Goal: Transaction & Acquisition: Purchase product/service

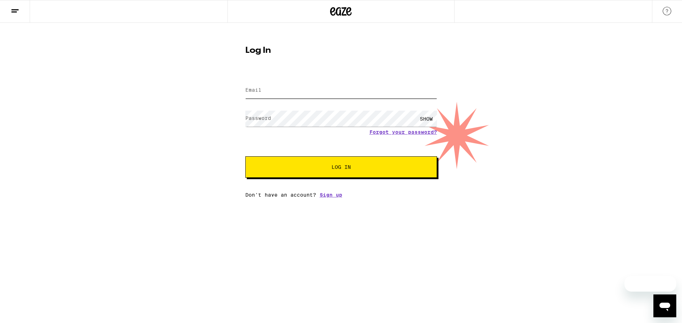
type input "[EMAIL_ADDRESS][DOMAIN_NAME]"
click at [301, 131] on div "Forgot your password?" at bounding box center [341, 132] width 192 height 6
click at [333, 173] on button "Log In" at bounding box center [341, 167] width 192 height 21
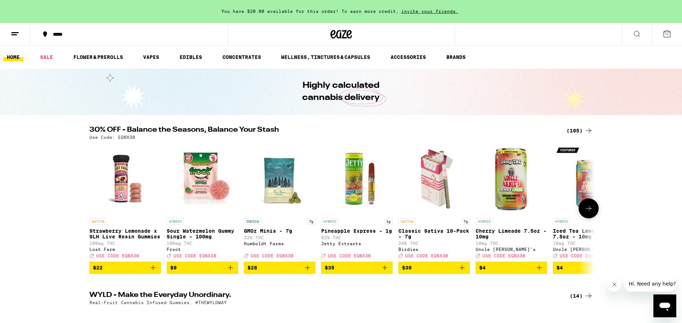
click at [588, 207] on button at bounding box center [588, 209] width 20 height 20
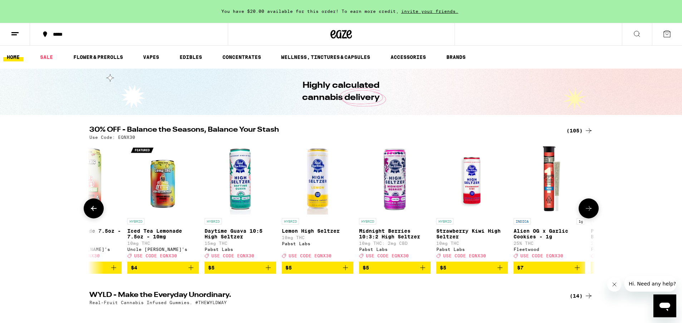
click at [588, 207] on button at bounding box center [588, 209] width 20 height 20
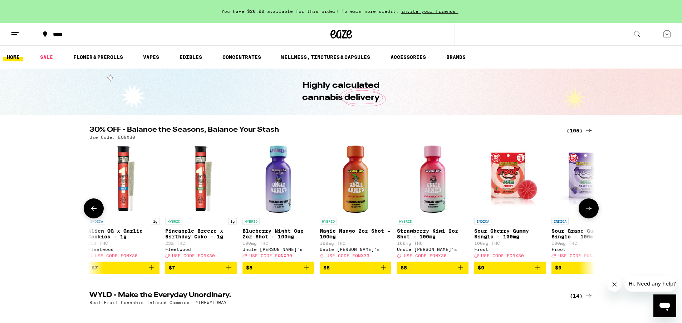
click at [588, 207] on button at bounding box center [588, 209] width 20 height 20
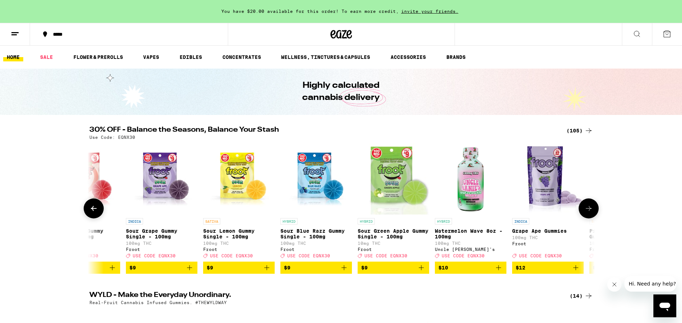
click at [588, 207] on button at bounding box center [588, 209] width 20 height 20
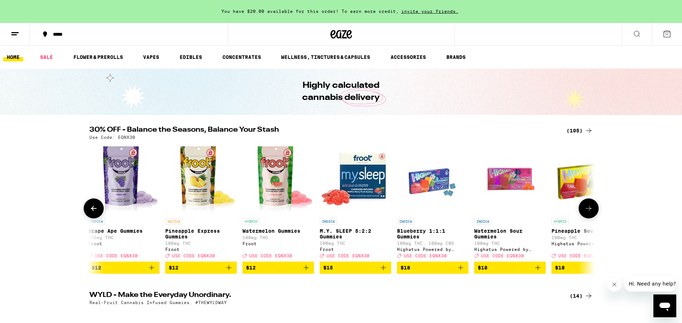
scroll to position [0, 1701]
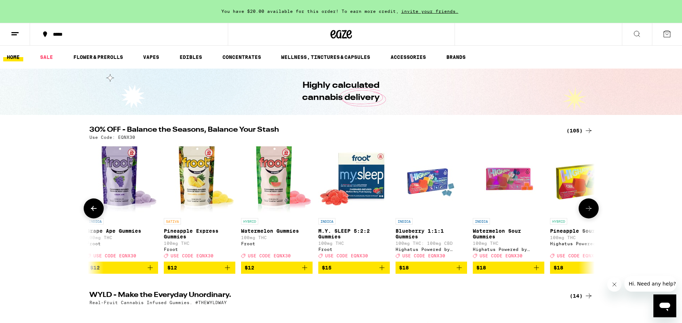
click at [588, 207] on button at bounding box center [588, 209] width 20 height 20
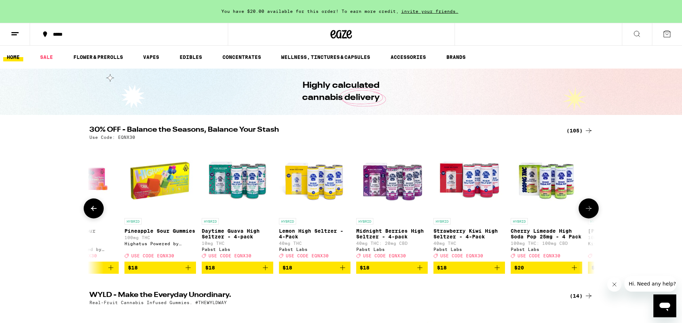
click at [588, 207] on button at bounding box center [588, 209] width 20 height 20
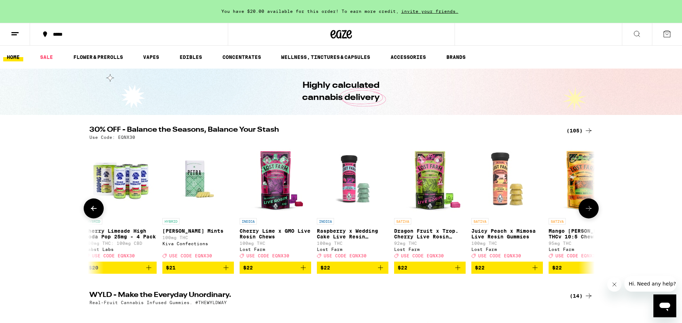
click at [588, 207] on button at bounding box center [588, 209] width 20 height 20
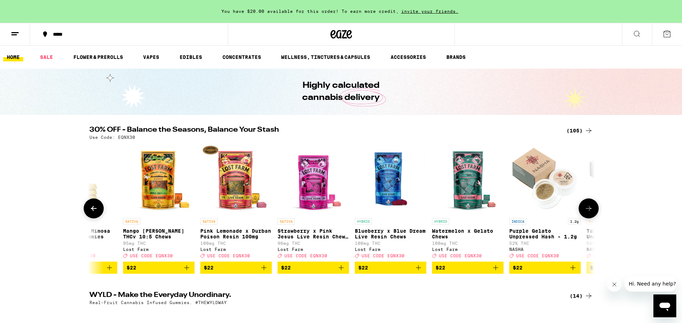
click at [588, 207] on button at bounding box center [588, 209] width 20 height 20
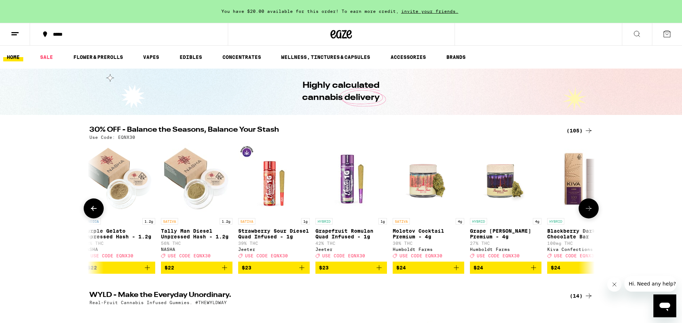
click at [588, 207] on button at bounding box center [588, 209] width 20 height 20
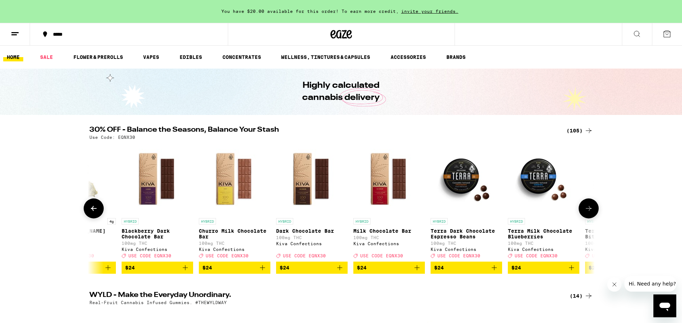
click at [588, 207] on button at bounding box center [588, 209] width 20 height 20
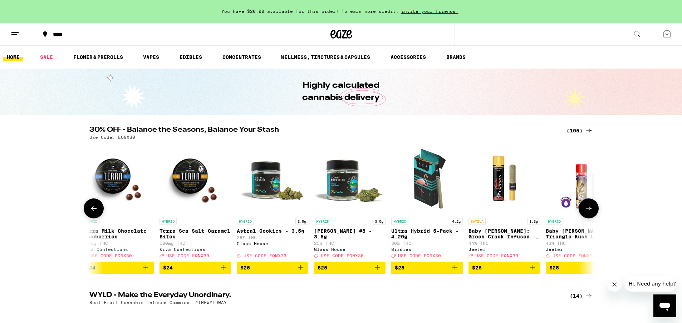
click at [588, 207] on button at bounding box center [588, 209] width 20 height 20
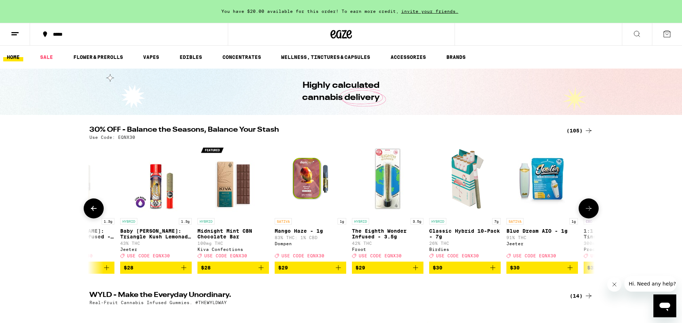
click at [588, 207] on button at bounding box center [588, 209] width 20 height 20
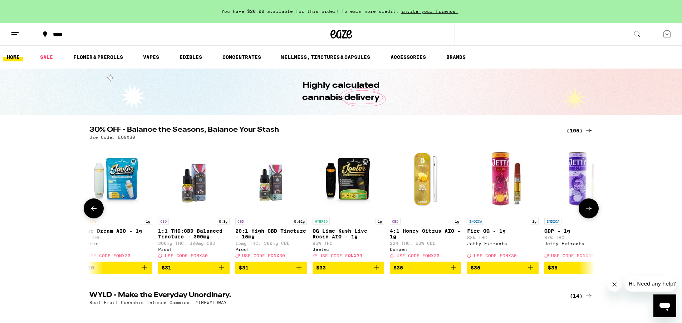
click at [588, 207] on button at bounding box center [588, 209] width 20 height 20
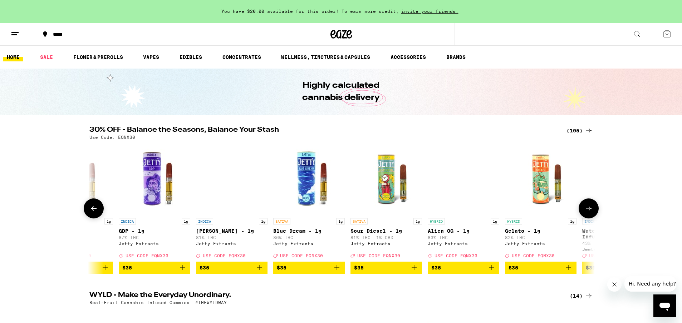
click at [588, 207] on button at bounding box center [588, 209] width 20 height 20
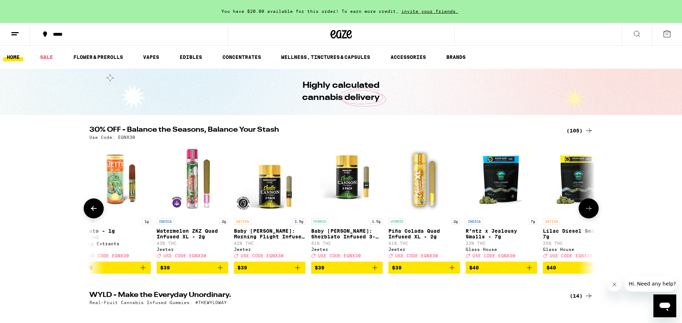
click at [588, 207] on button at bounding box center [588, 209] width 20 height 20
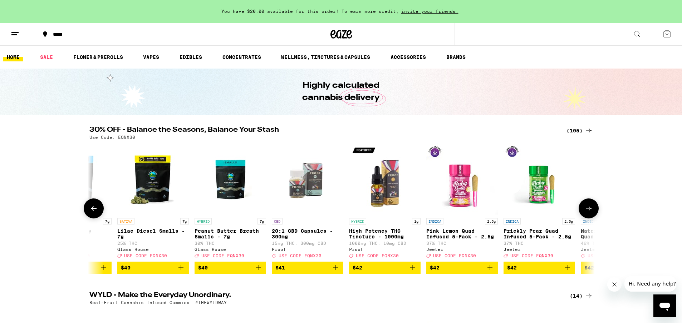
click at [588, 207] on button at bounding box center [588, 209] width 20 height 20
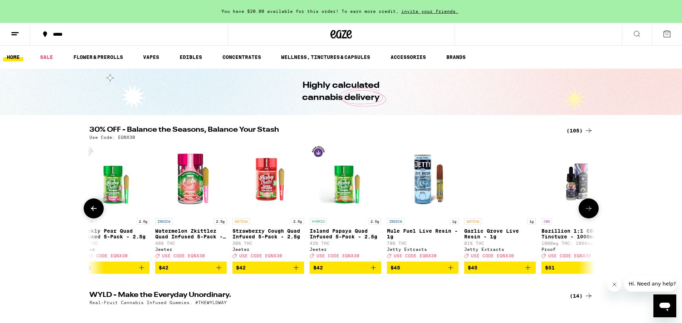
click at [588, 207] on button at bounding box center [588, 209] width 20 height 20
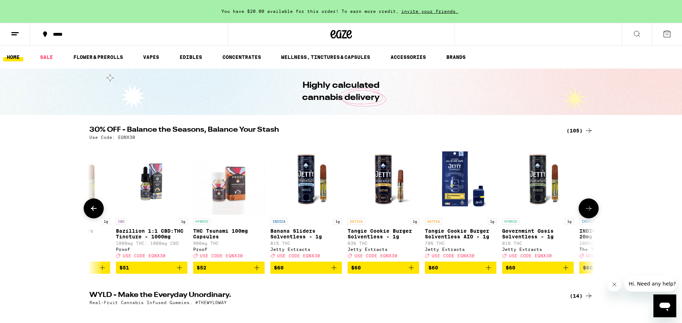
click at [588, 207] on button at bounding box center [588, 209] width 20 height 20
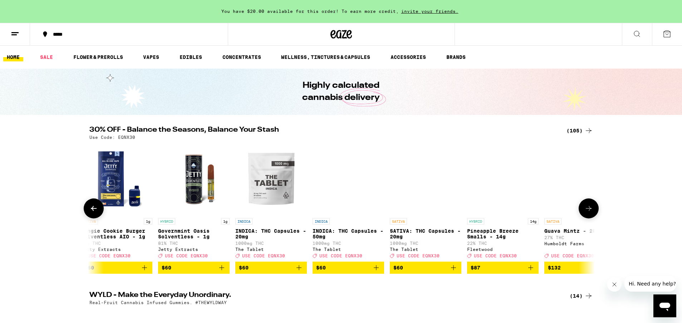
scroll to position [0, 7603]
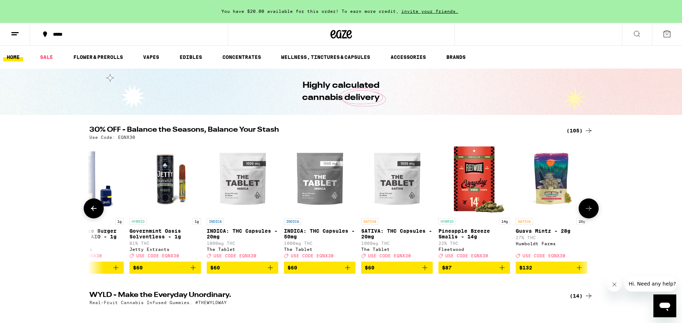
click at [588, 207] on button at bounding box center [588, 209] width 20 height 20
